Goal: Navigation & Orientation: Find specific page/section

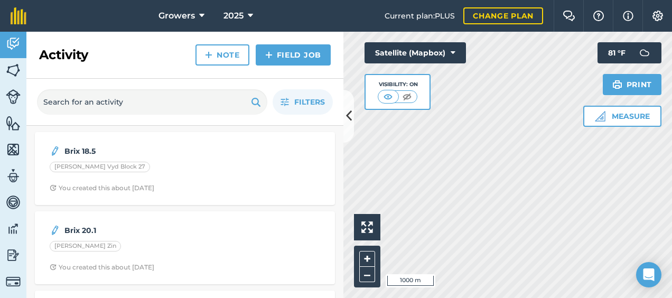
click at [510, 0] on html "Growers 2025 Current plan : PLUS Change plan Farm Chat Help Info Settings Growe…" at bounding box center [336, 149] width 672 height 298
click at [431, 59] on div "Hello i 1000 m + – Satellite (Mapbox) Visibility: On Measure Print 81 ° F" at bounding box center [507, 165] width 328 height 266
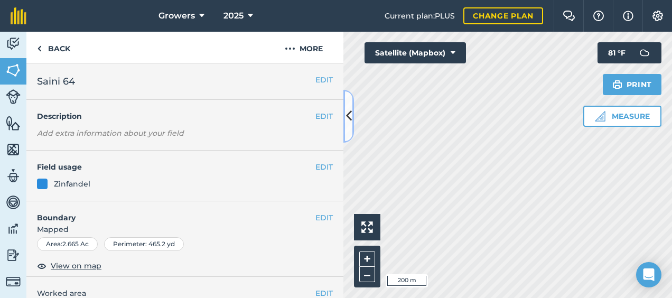
click at [344, 110] on button at bounding box center [348, 116] width 11 height 53
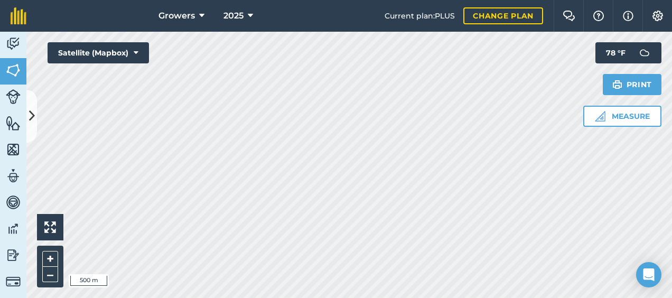
click at [476, 3] on div "Growers 2025 Current plan : PLUS Change plan Farm Chat Help Info Settings Growe…" at bounding box center [336, 149] width 672 height 298
click at [432, 0] on html "Growers 2025 Current plan : PLUS Change plan Farm Chat Help Info Settings Growe…" at bounding box center [336, 149] width 672 height 298
click at [32, 125] on icon at bounding box center [32, 116] width 6 height 18
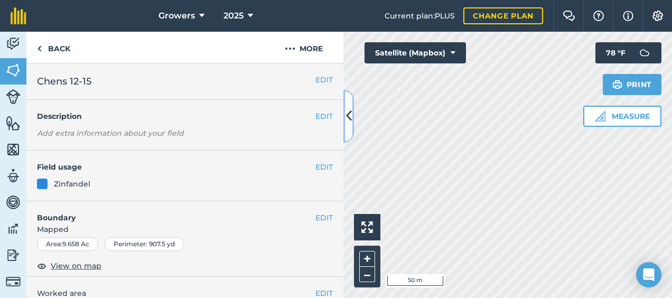
click at [351, 105] on button at bounding box center [348, 116] width 11 height 53
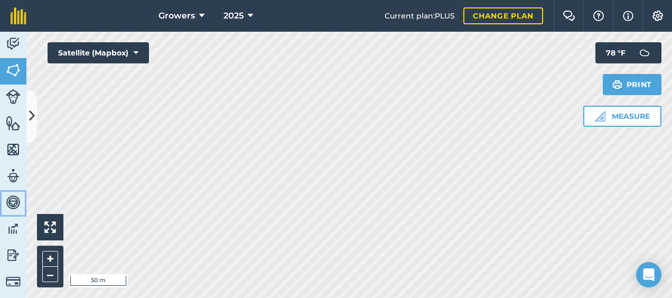
click at [15, 200] on img at bounding box center [13, 202] width 15 height 16
